Goal: Complete application form

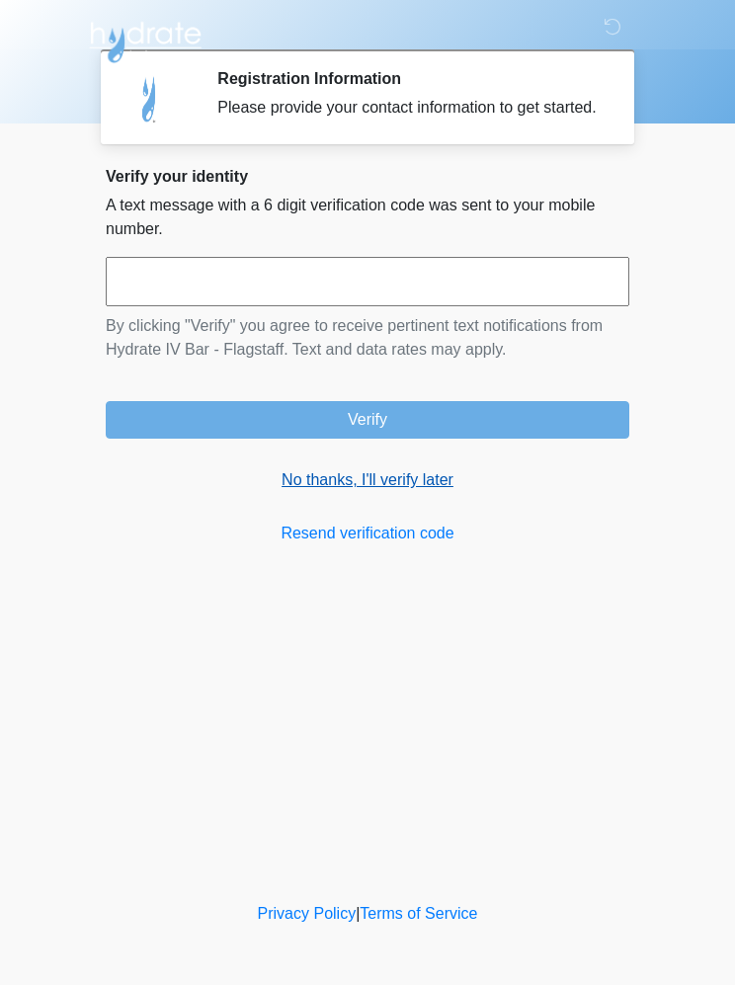
click at [388, 492] on link "No thanks, I'll verify later" at bounding box center [368, 480] width 524 height 24
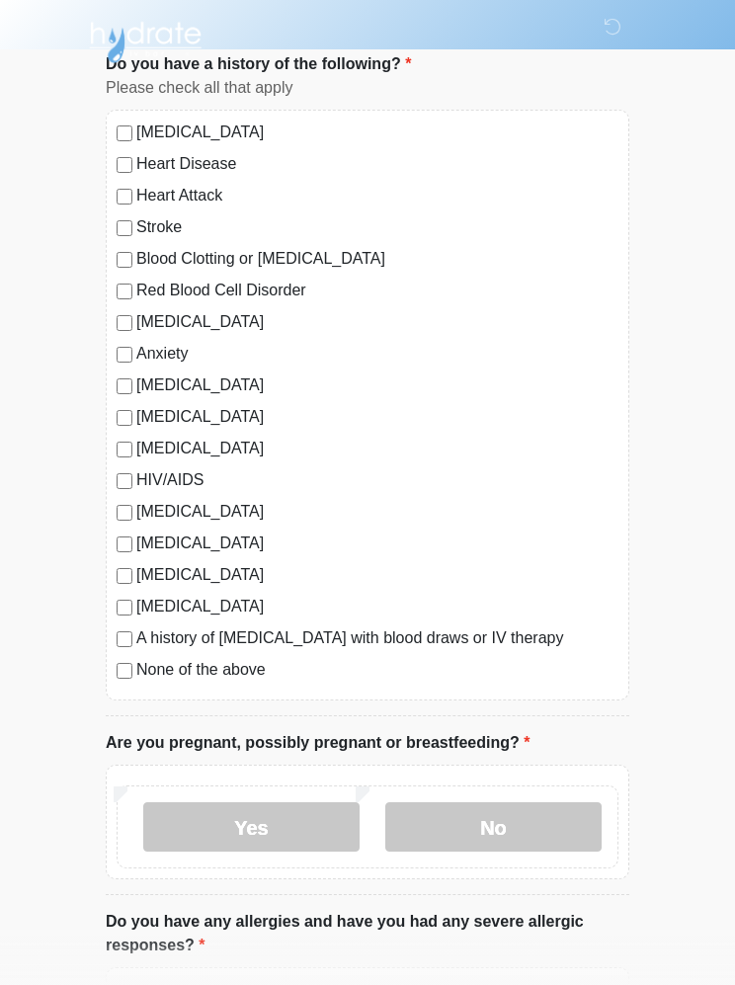
scroll to position [102, 0]
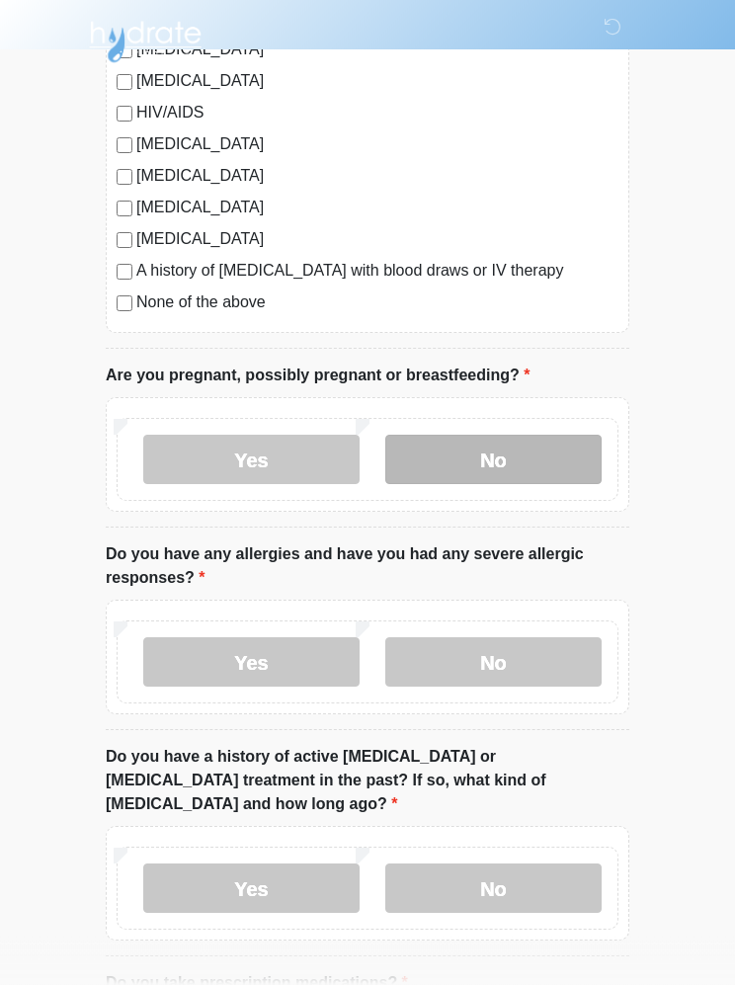
click at [548, 455] on label "No" at bounding box center [493, 460] width 216 height 49
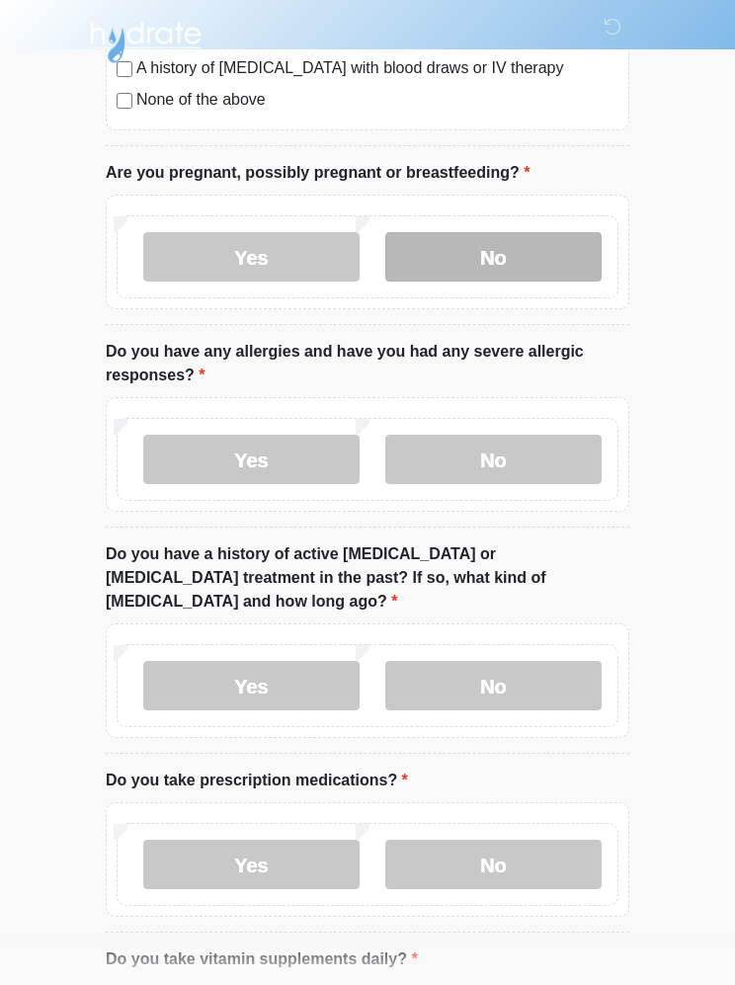
scroll to position [711, 0]
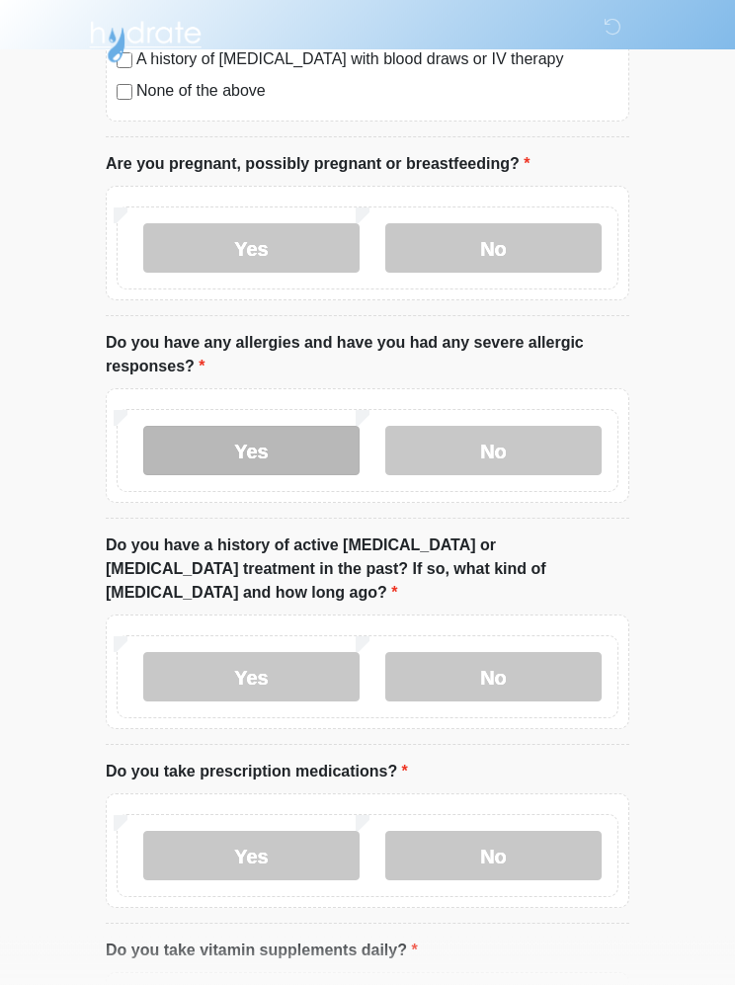
click at [281, 450] on label "Yes" at bounding box center [251, 451] width 216 height 49
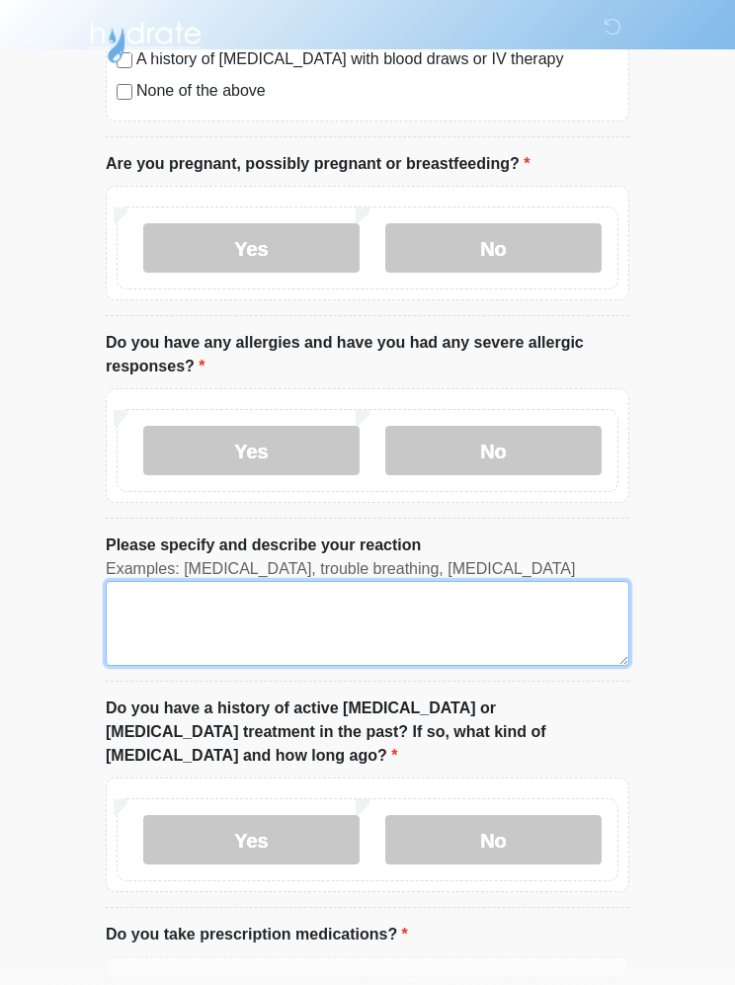
click at [417, 636] on textarea "Please specify and describe your reaction" at bounding box center [368, 623] width 524 height 85
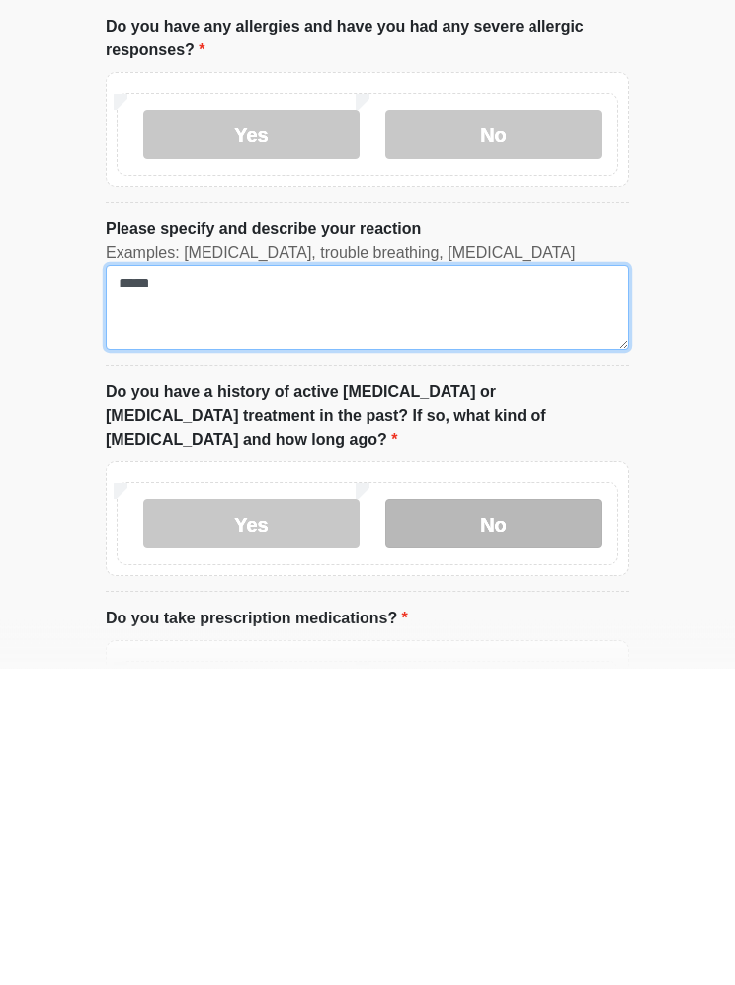
type textarea "*****"
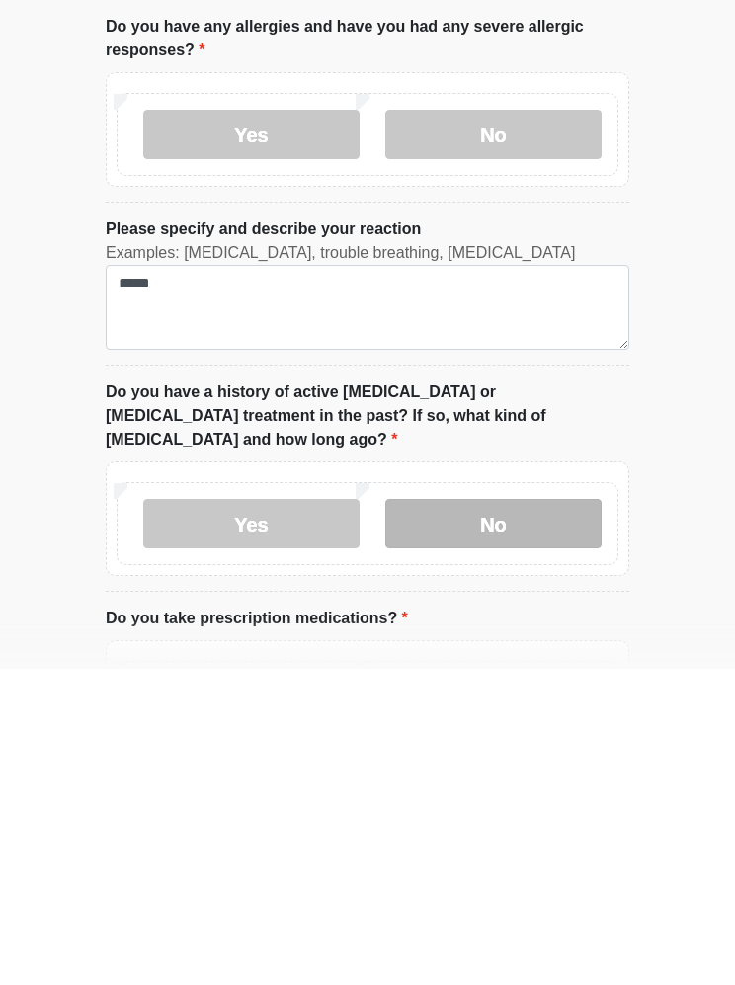
click at [537, 816] on label "No" at bounding box center [493, 840] width 216 height 49
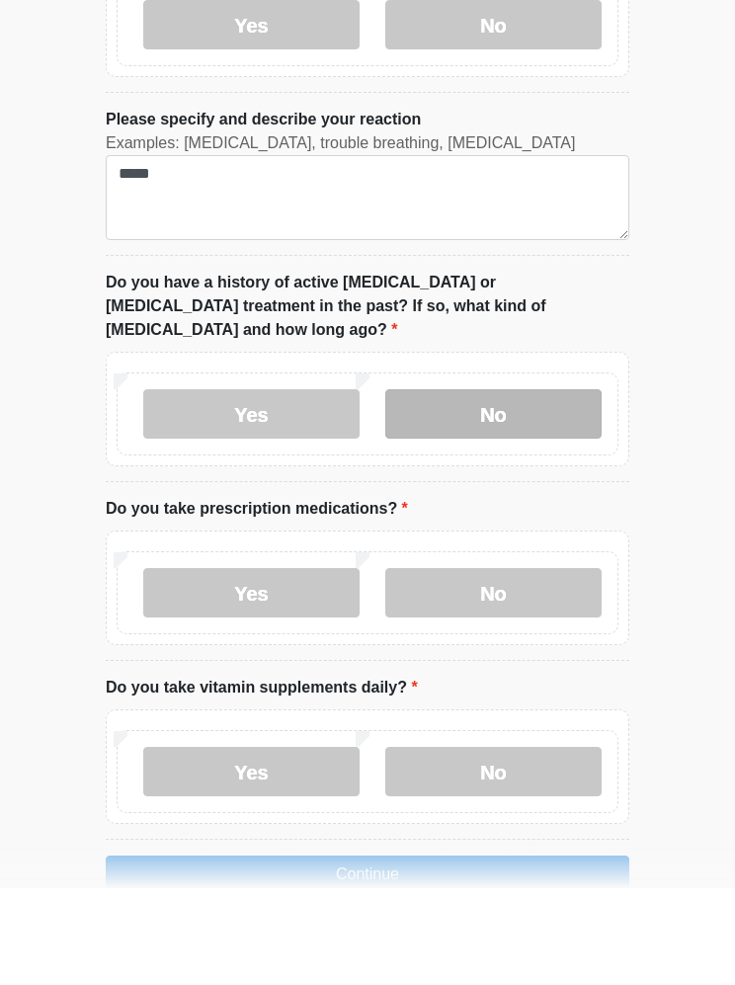
scroll to position [1040, 0]
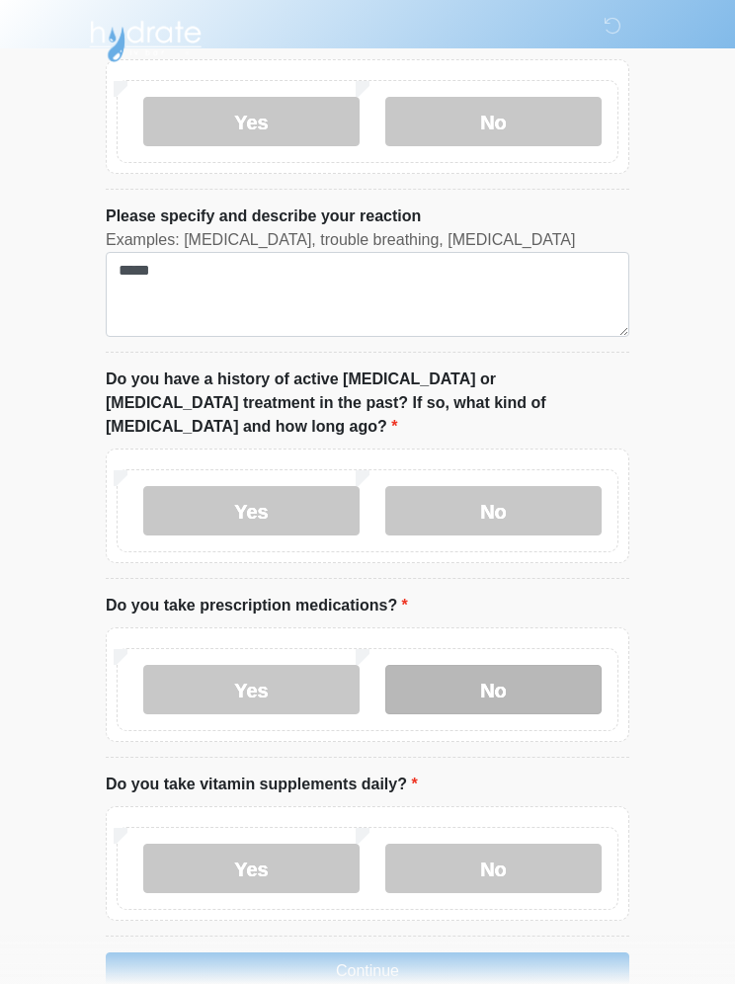
click at [543, 669] on label "No" at bounding box center [493, 690] width 216 height 49
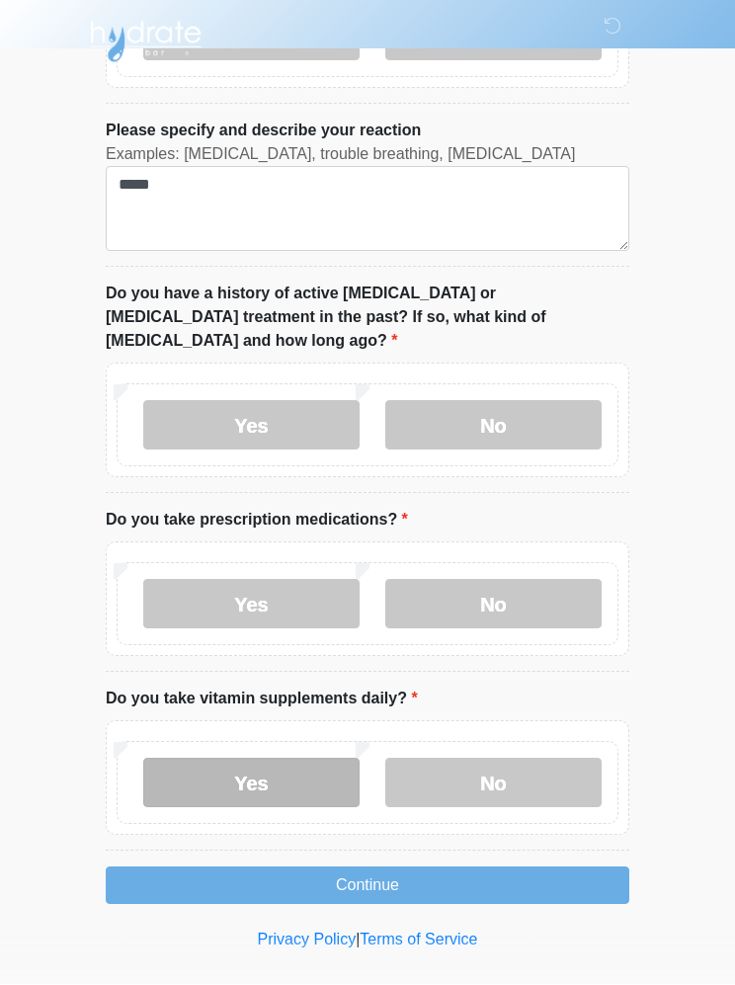
click at [286, 759] on label "Yes" at bounding box center [251, 783] width 216 height 49
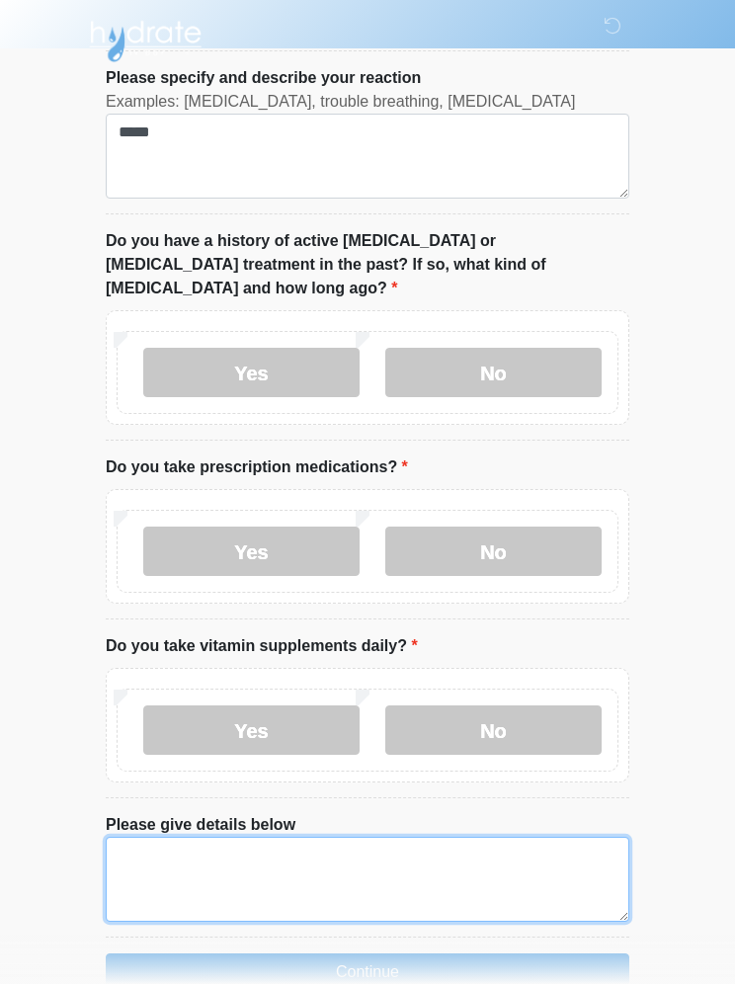
click at [408, 865] on textarea "Please give details below" at bounding box center [368, 880] width 524 height 85
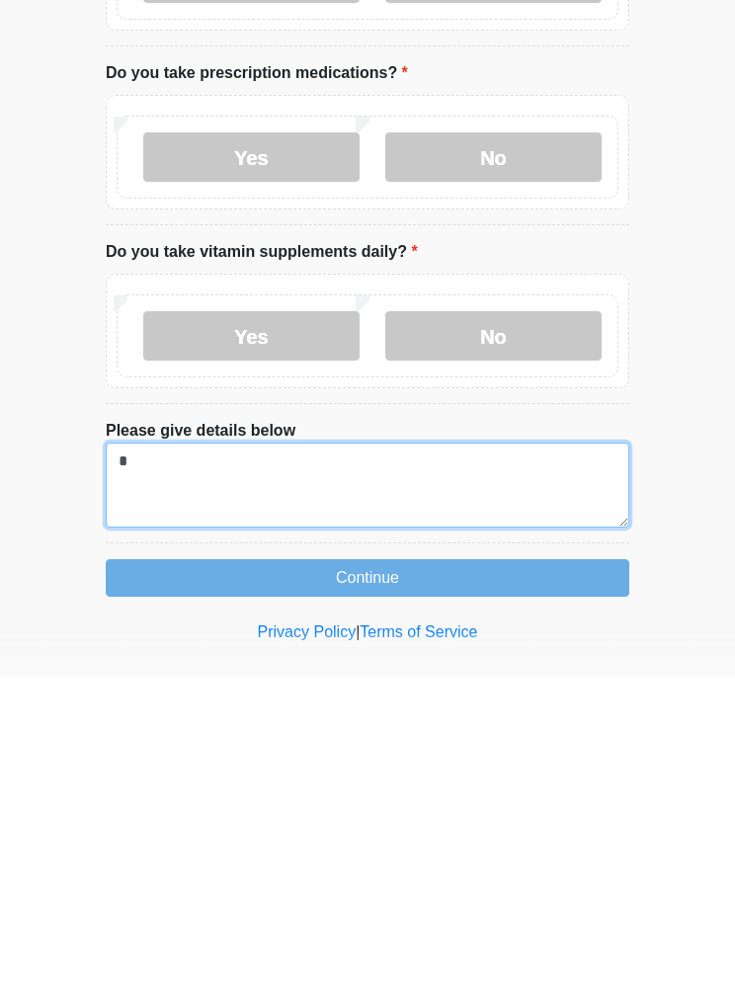
scroll to position [1265, 0]
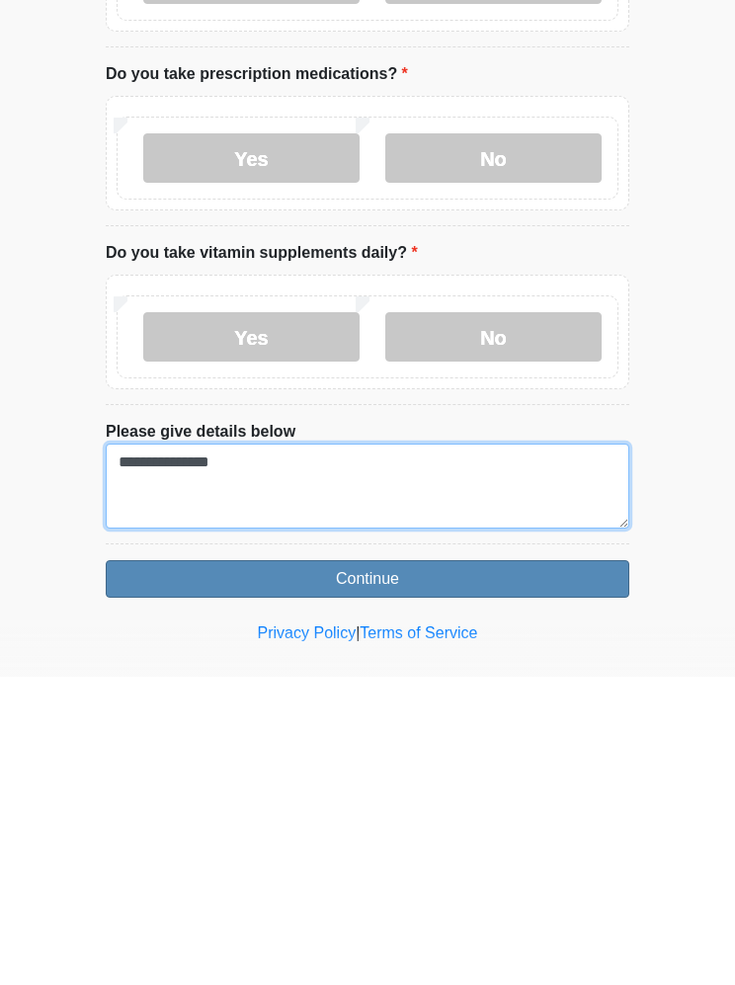
type textarea "**********"
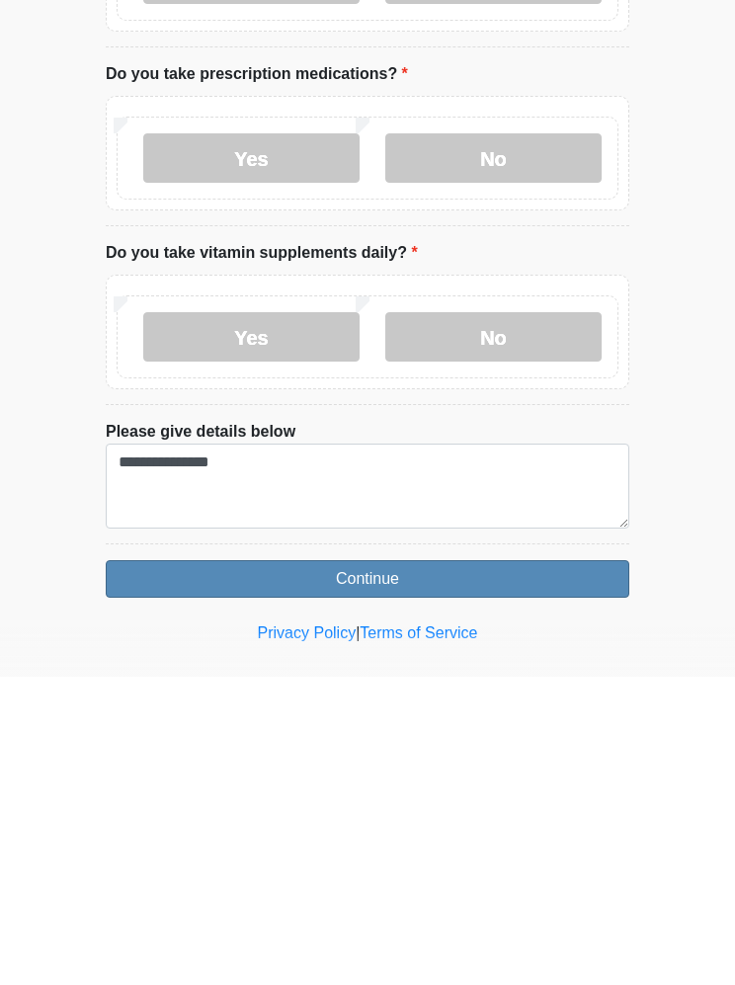
click at [521, 868] on button "Continue" at bounding box center [368, 887] width 524 height 38
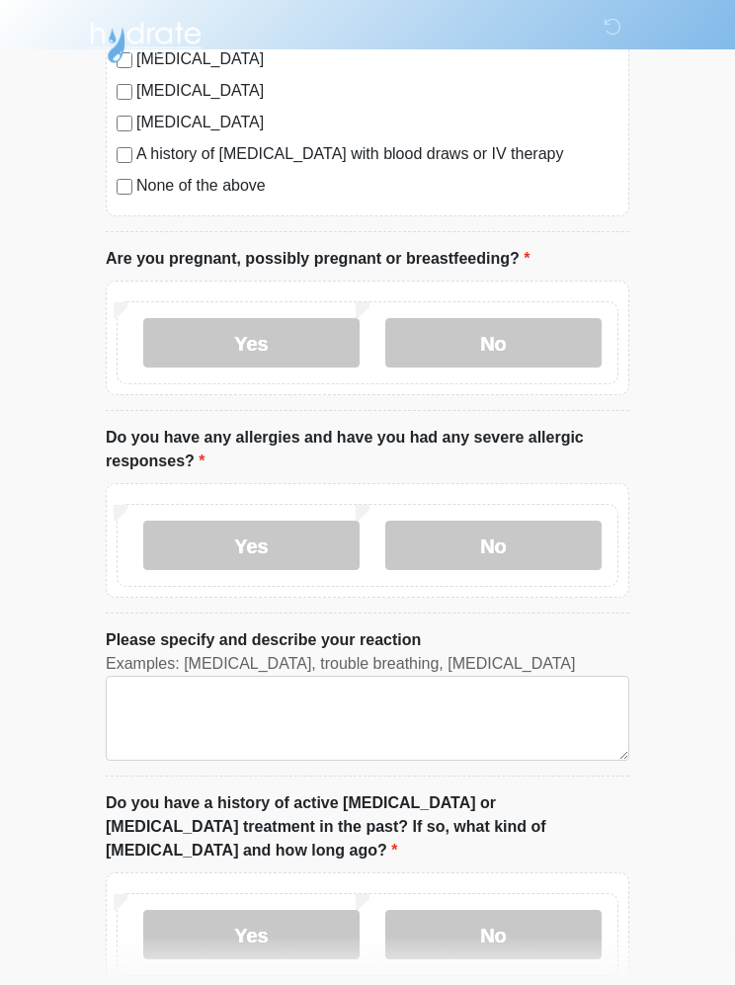
scroll to position [9, 0]
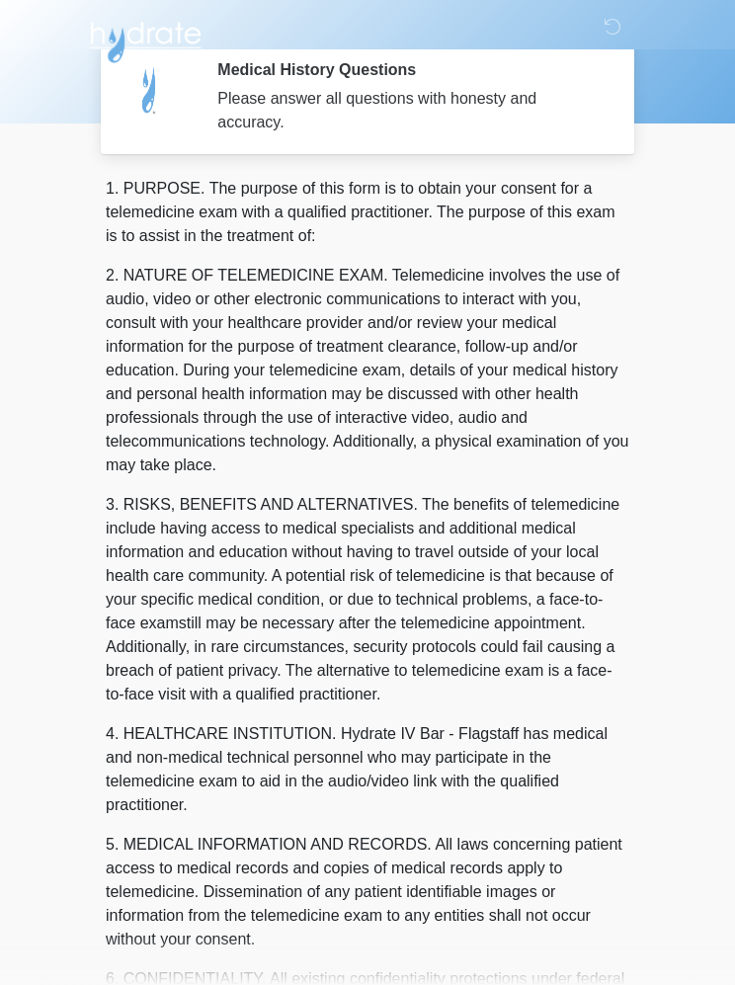
scroll to position [0, 0]
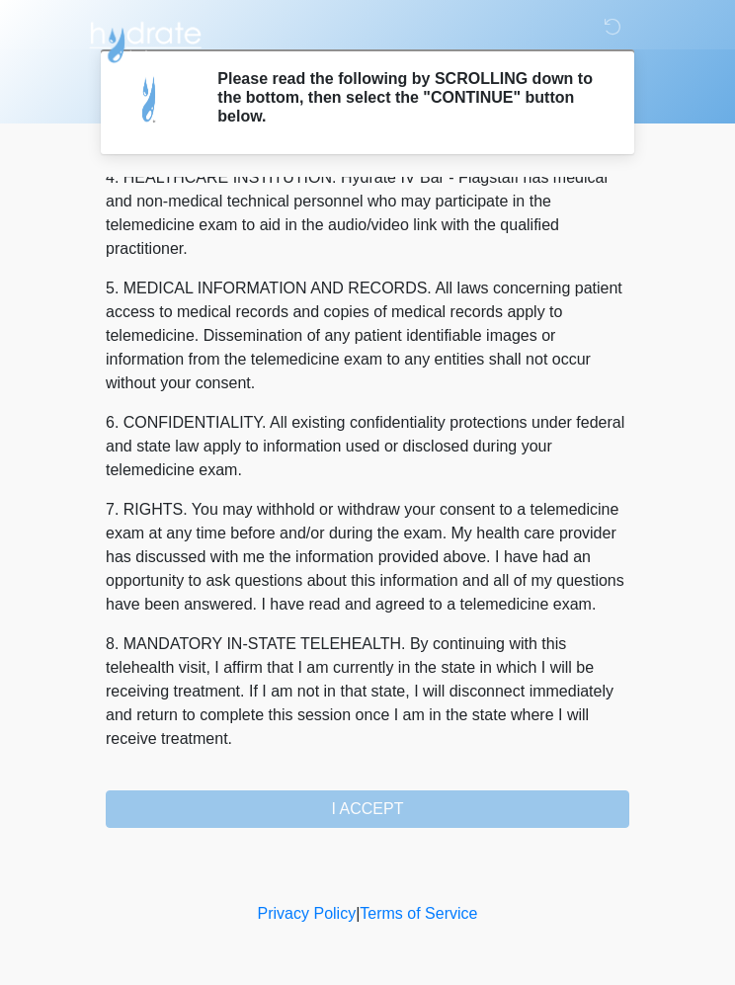
scroll to position [580, 0]
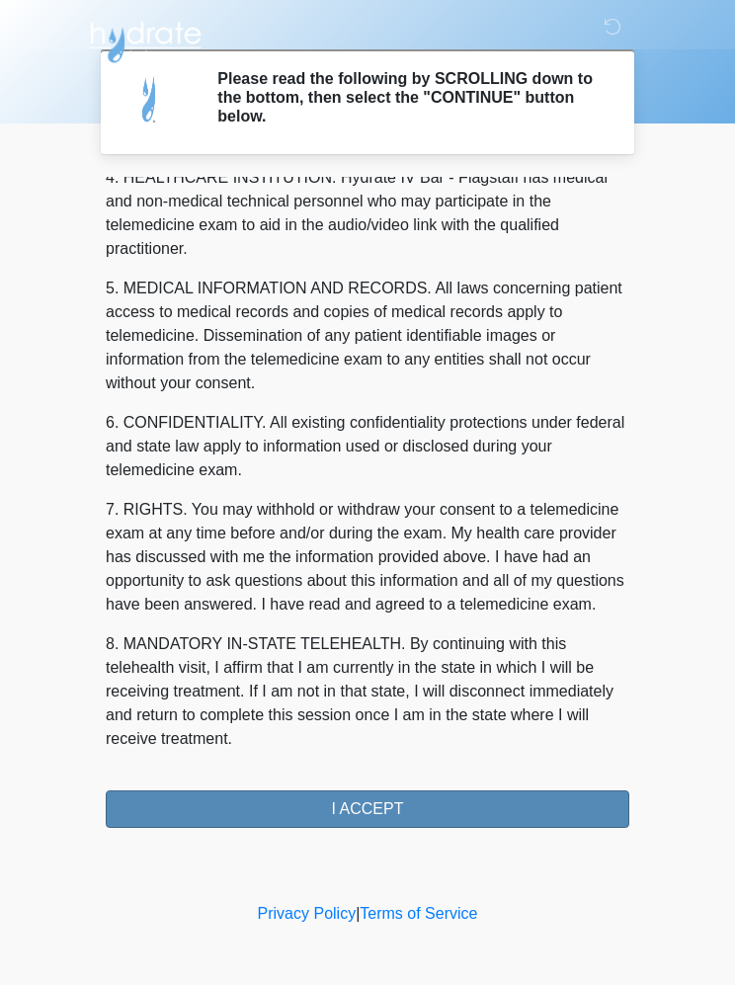
click at [430, 811] on button "I ACCEPT" at bounding box center [368, 809] width 524 height 38
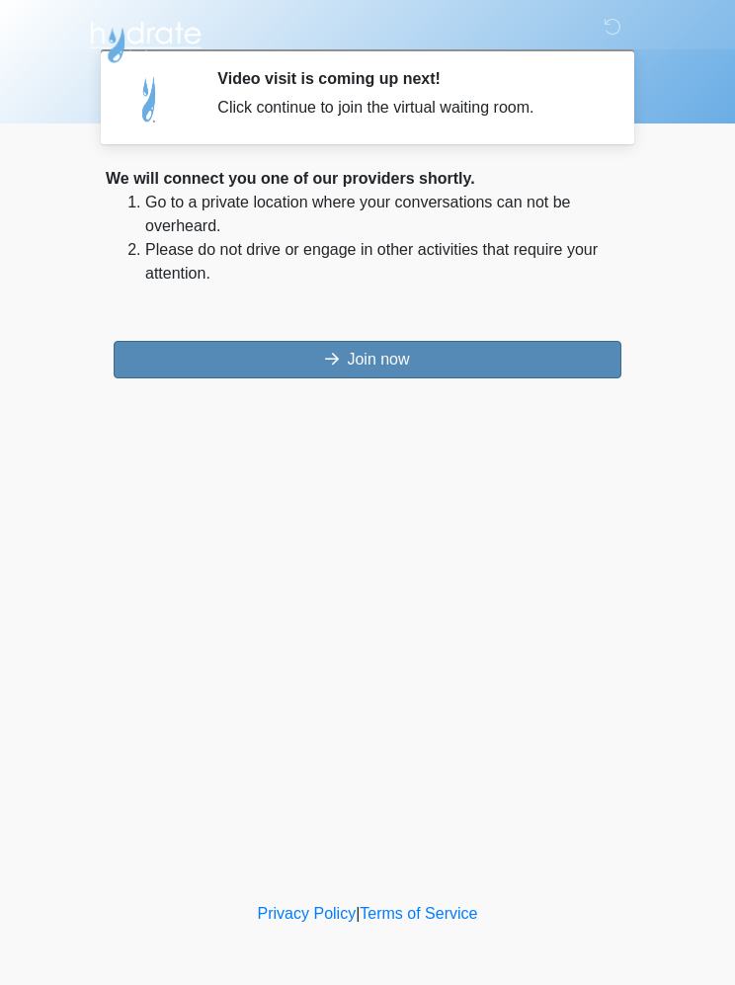
click at [440, 365] on button "Join now" at bounding box center [368, 360] width 508 height 38
